Goal: Task Accomplishment & Management: Manage account settings

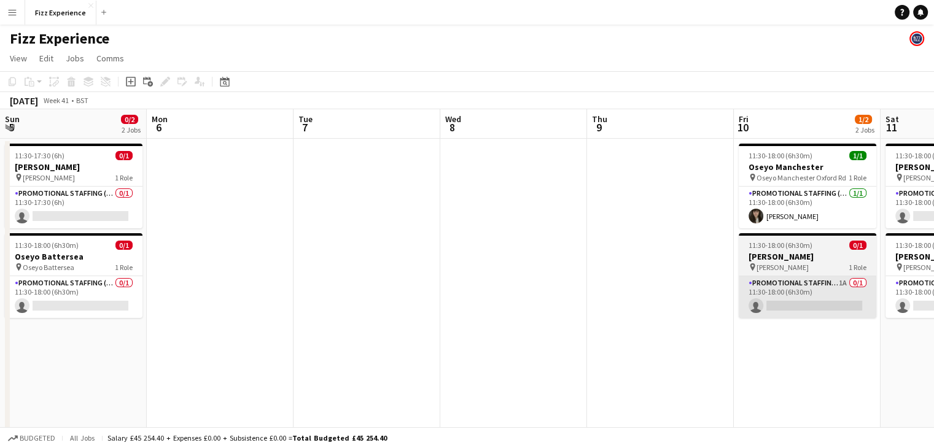
scroll to position [0, 535]
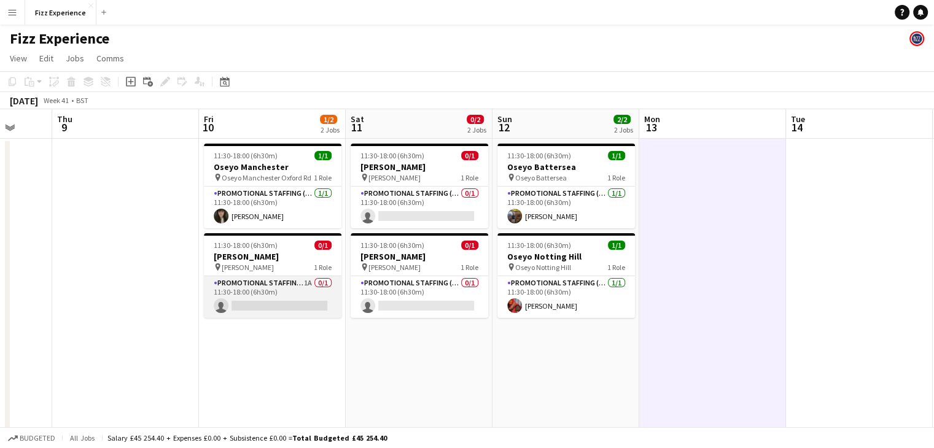
click at [296, 288] on app-card-role "Promotional Staffing (Brand Ambassadors) 1A 0/1 11:30-18:00 (6h30m) single-neut…" at bounding box center [273, 297] width 138 height 42
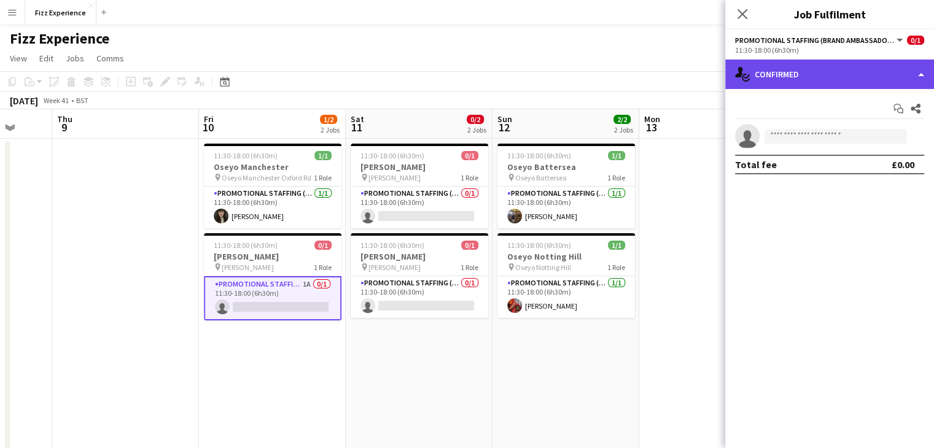
click at [816, 72] on div "single-neutral-actions-check-2 Confirmed" at bounding box center [829, 74] width 209 height 29
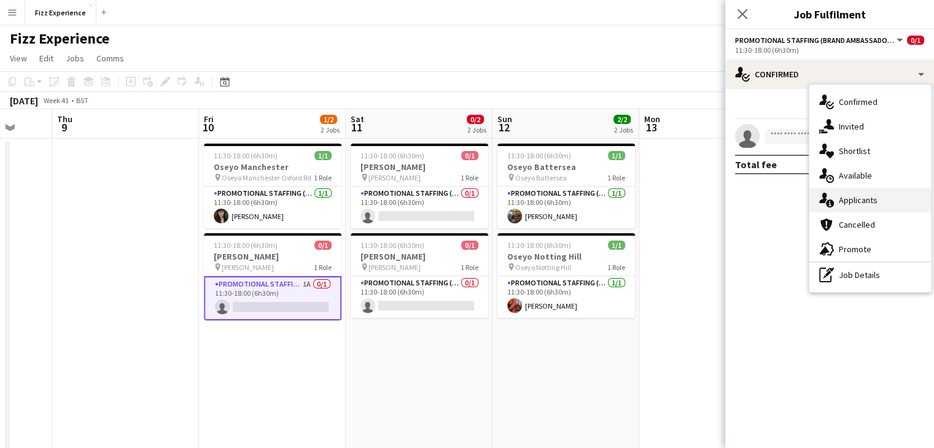
click at [864, 201] on div "single-neutral-actions-information Applicants" at bounding box center [870, 200] width 122 height 25
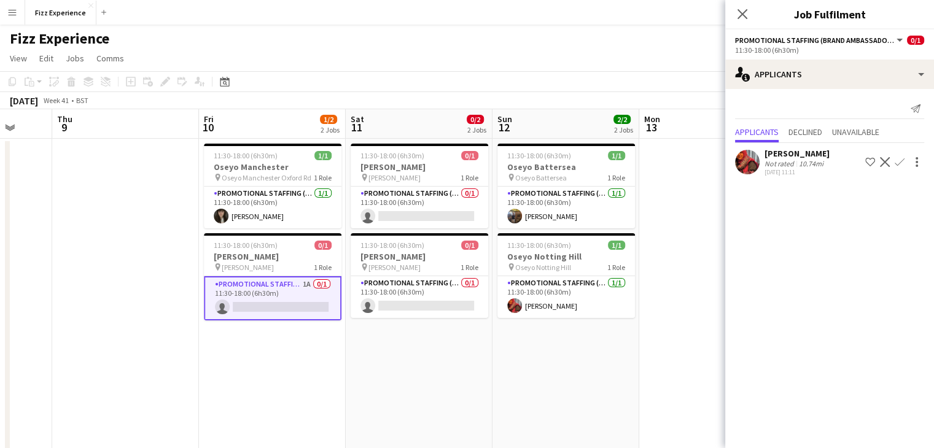
click at [898, 163] on app-icon "Confirm" at bounding box center [899, 162] width 10 height 10
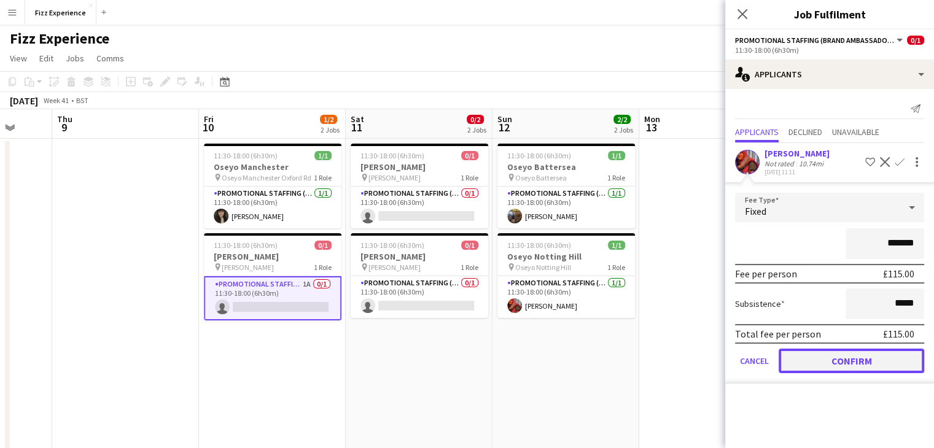
click at [832, 364] on button "Confirm" at bounding box center [850, 361] width 145 height 25
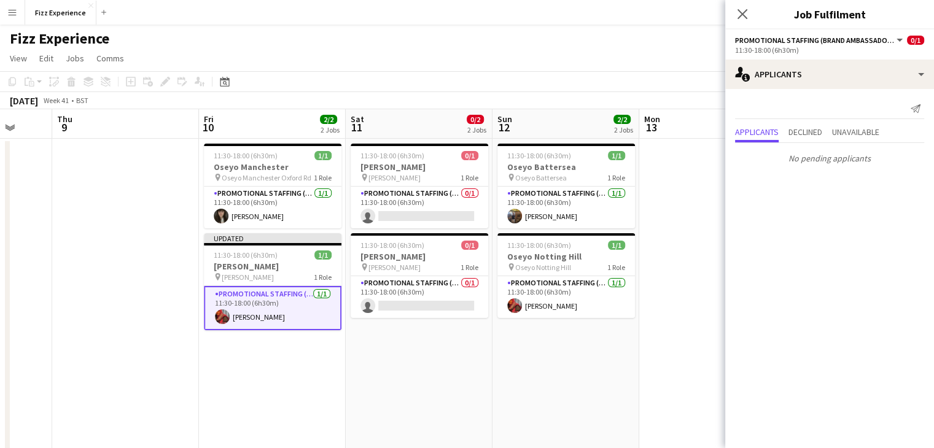
click at [673, 304] on app-date-cell at bounding box center [712, 332] width 147 height 387
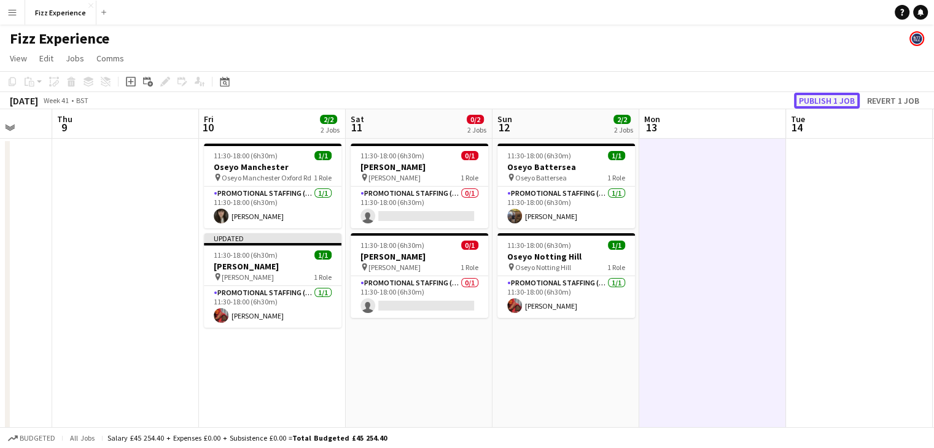
click at [834, 99] on button "Publish 1 job" at bounding box center [827, 101] width 66 height 16
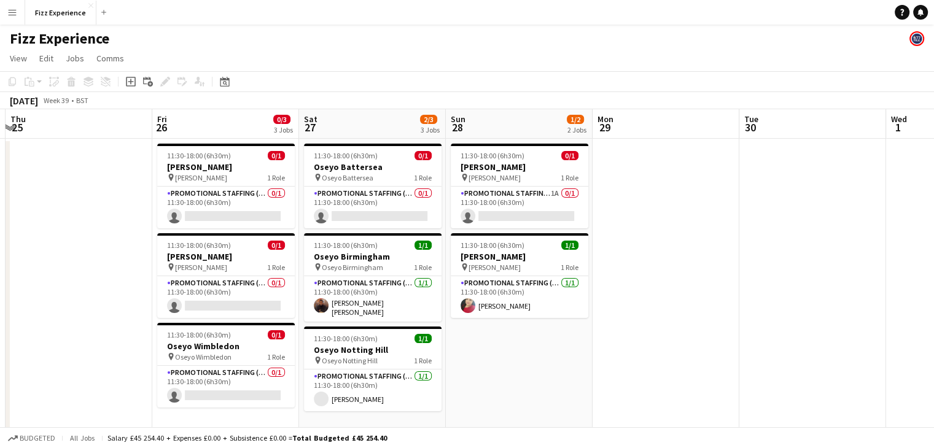
scroll to position [0, 287]
click at [545, 200] on app-card-role "Promotional Staffing (Brand Ambassadors) 1A 0/1 11:30-18:00 (6h30m) single-neut…" at bounding box center [520, 208] width 138 height 42
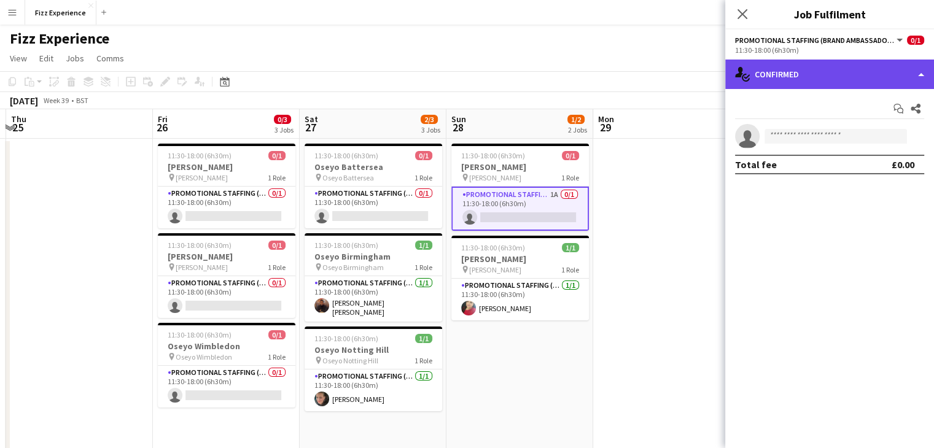
click at [810, 82] on div "single-neutral-actions-check-2 Confirmed" at bounding box center [829, 74] width 209 height 29
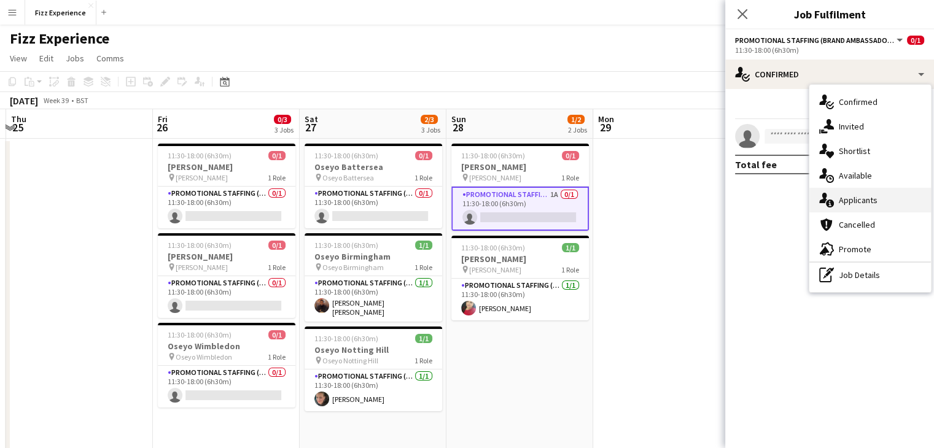
click at [853, 197] on div "single-neutral-actions-information Applicants" at bounding box center [870, 200] width 122 height 25
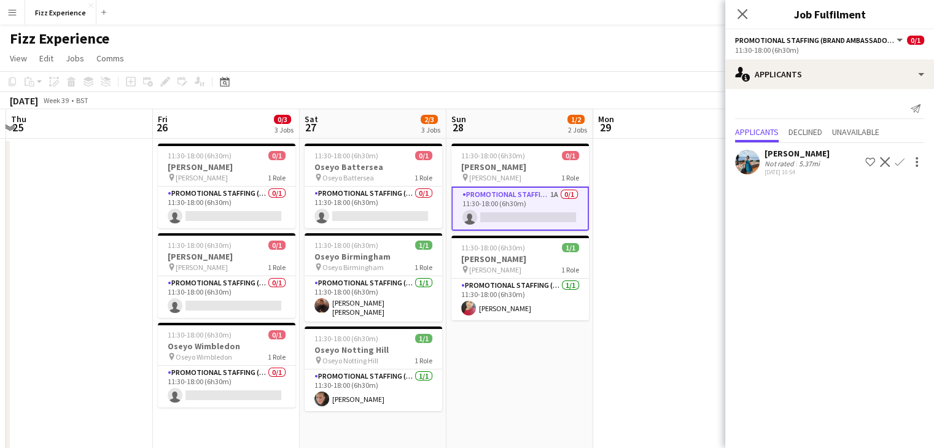
click at [901, 156] on button "Confirm" at bounding box center [899, 162] width 15 height 15
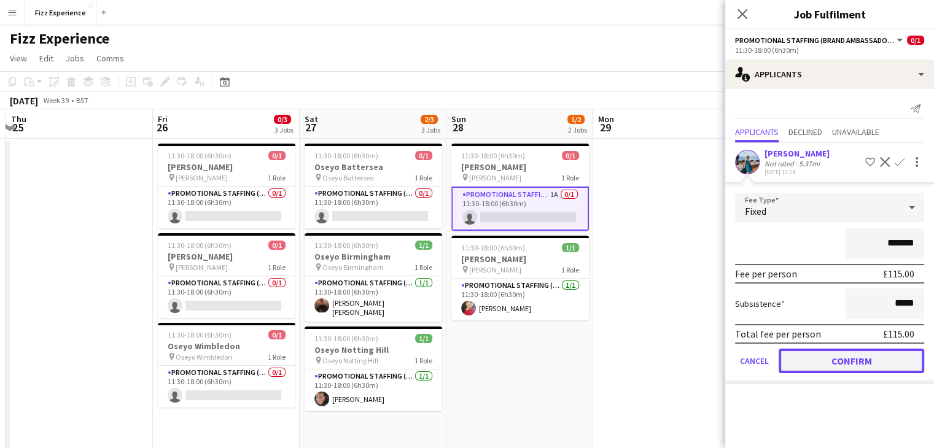
click at [809, 358] on button "Confirm" at bounding box center [850, 361] width 145 height 25
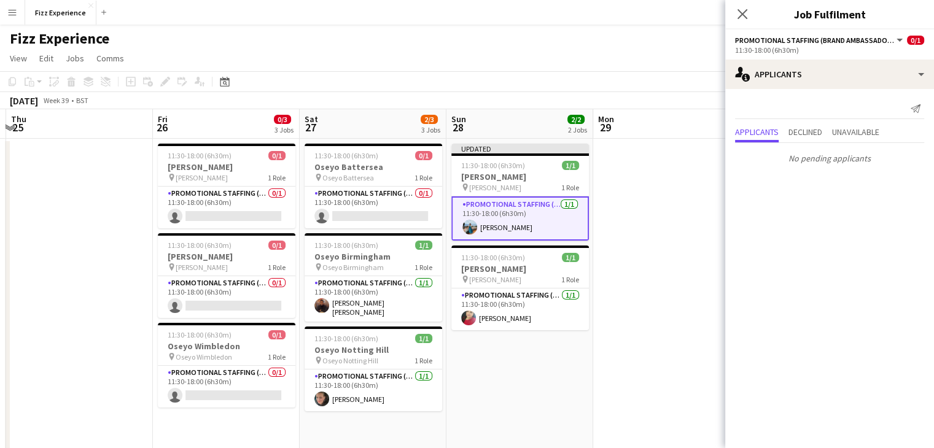
click at [589, 204] on app-date-cell "Updated 11:30-18:00 (6h30m) 1/1 [PERSON_NAME] pin [PERSON_NAME] 1 Role Promotio…" at bounding box center [519, 332] width 147 height 387
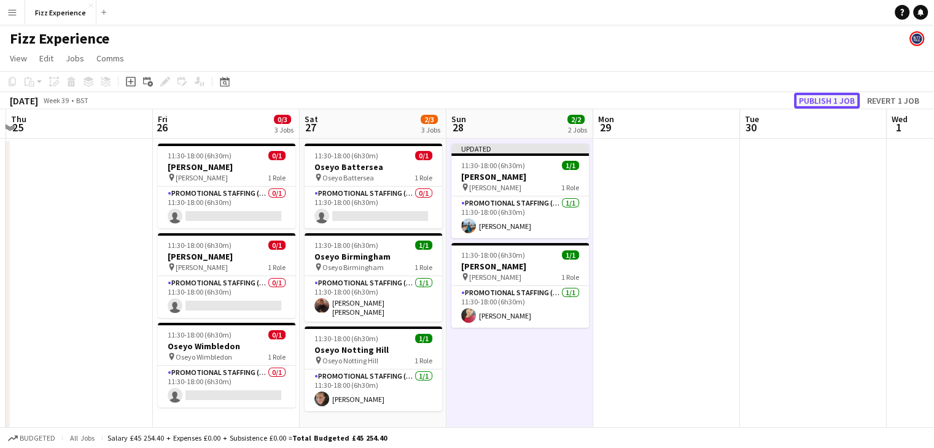
click at [811, 101] on button "Publish 1 job" at bounding box center [827, 101] width 66 height 16
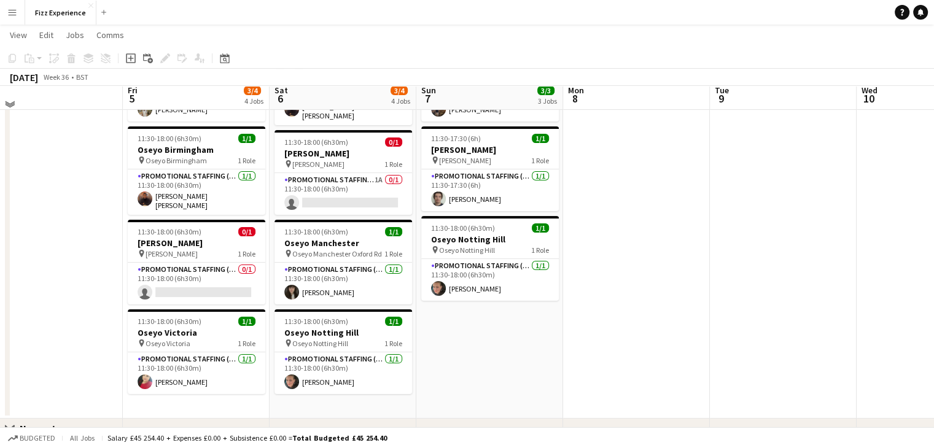
scroll to position [63, 0]
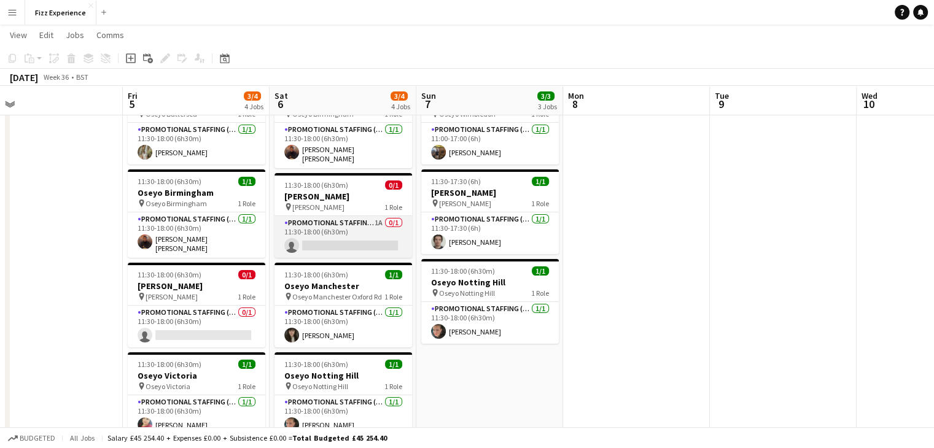
click at [327, 227] on app-card-role "Promotional Staffing (Brand Ambassadors) 1A 0/1 11:30-18:00 (6h30m) single-neut…" at bounding box center [343, 237] width 138 height 42
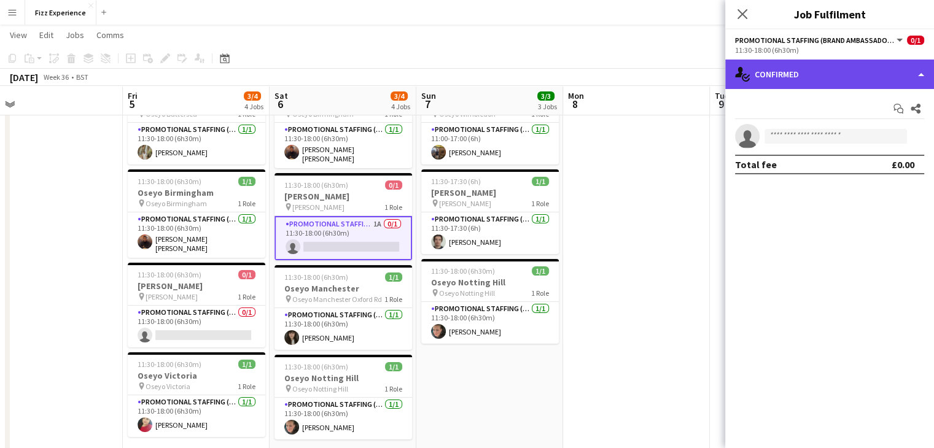
click at [807, 79] on div "single-neutral-actions-check-2 Confirmed" at bounding box center [829, 74] width 209 height 29
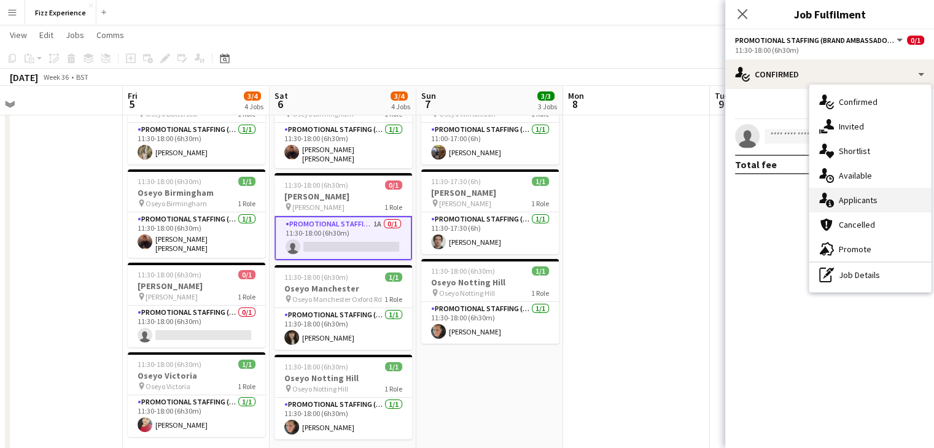
click at [871, 202] on div "single-neutral-actions-information Applicants" at bounding box center [870, 200] width 122 height 25
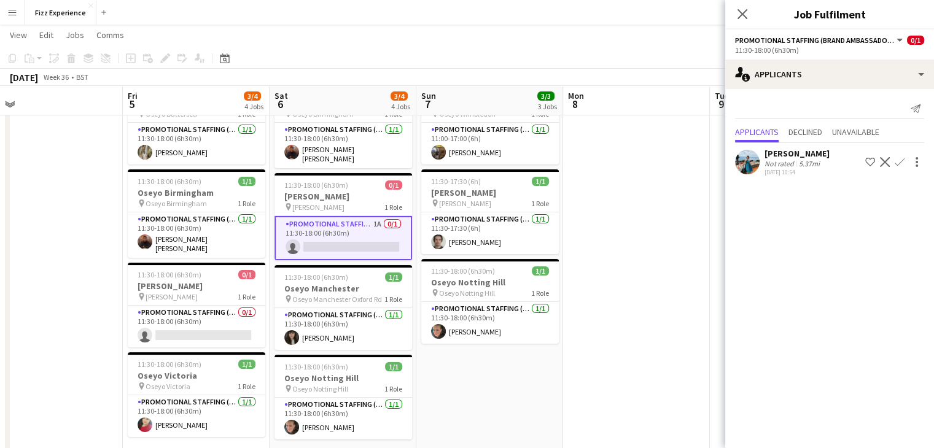
click at [901, 161] on app-icon "Confirm" at bounding box center [899, 162] width 10 height 10
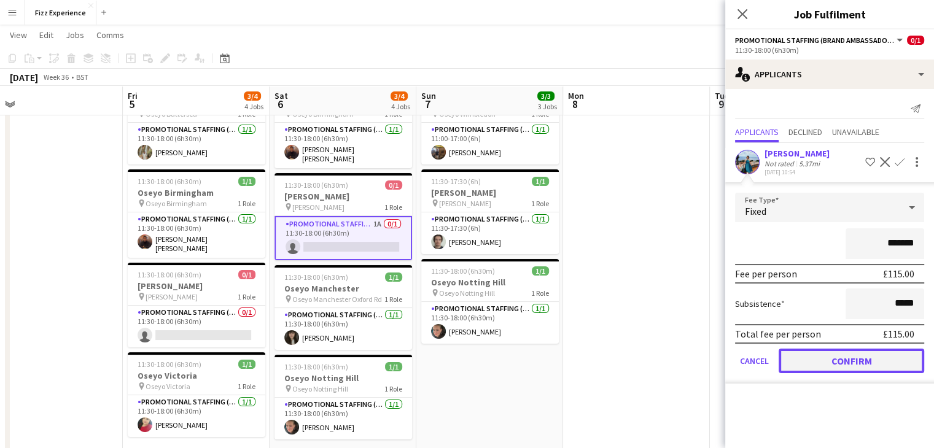
click at [840, 357] on button "Confirm" at bounding box center [850, 361] width 145 height 25
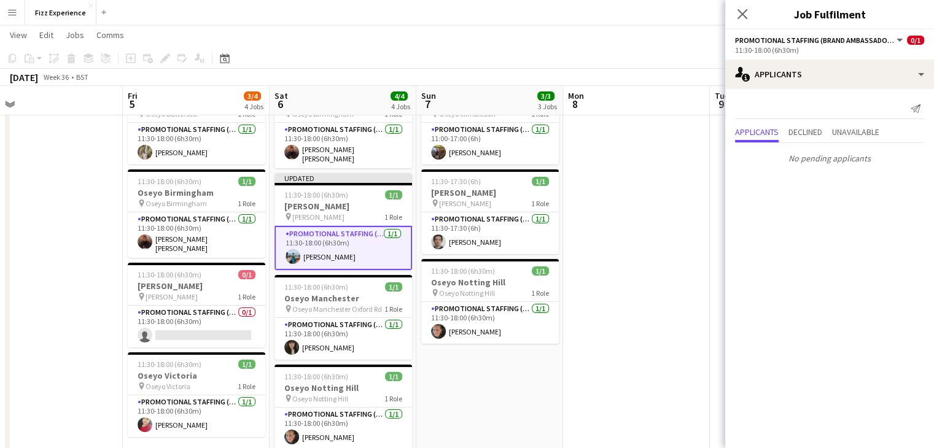
click at [631, 169] on app-date-cell at bounding box center [636, 268] width 147 height 387
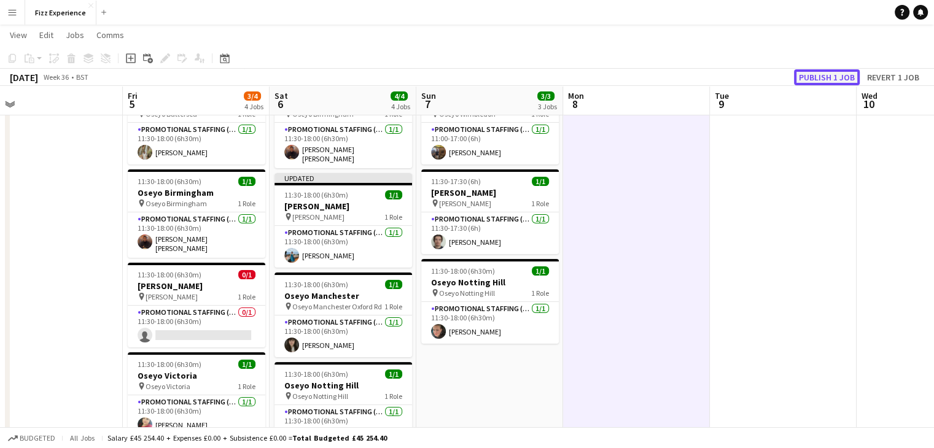
click at [803, 77] on button "Publish 1 job" at bounding box center [827, 77] width 66 height 16
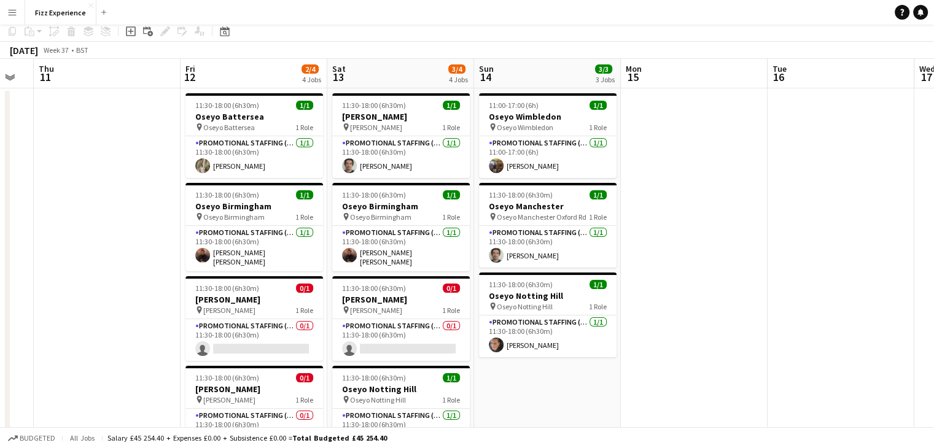
scroll to position [0, 0]
